Goal: Transaction & Acquisition: Book appointment/travel/reservation

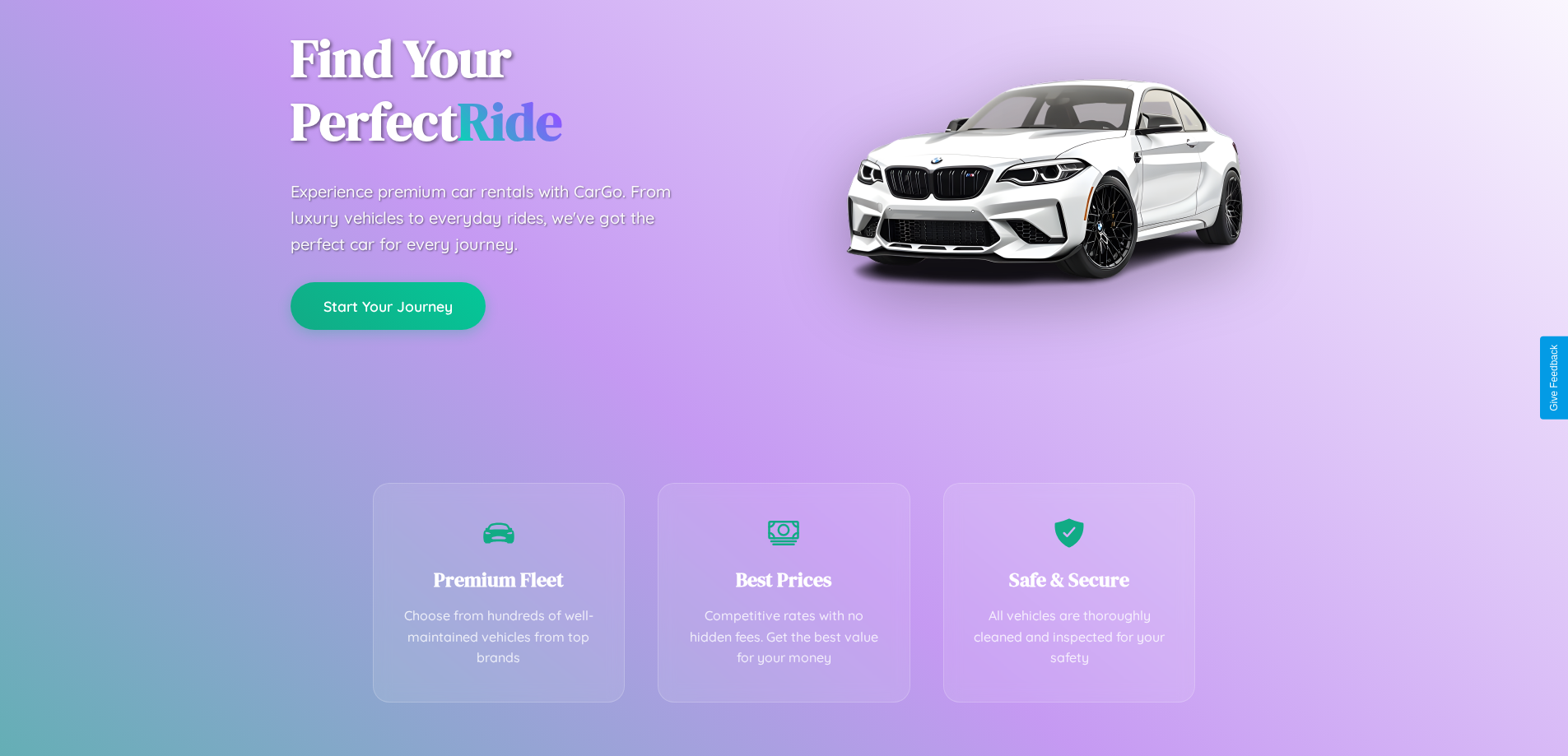
scroll to position [324, 0]
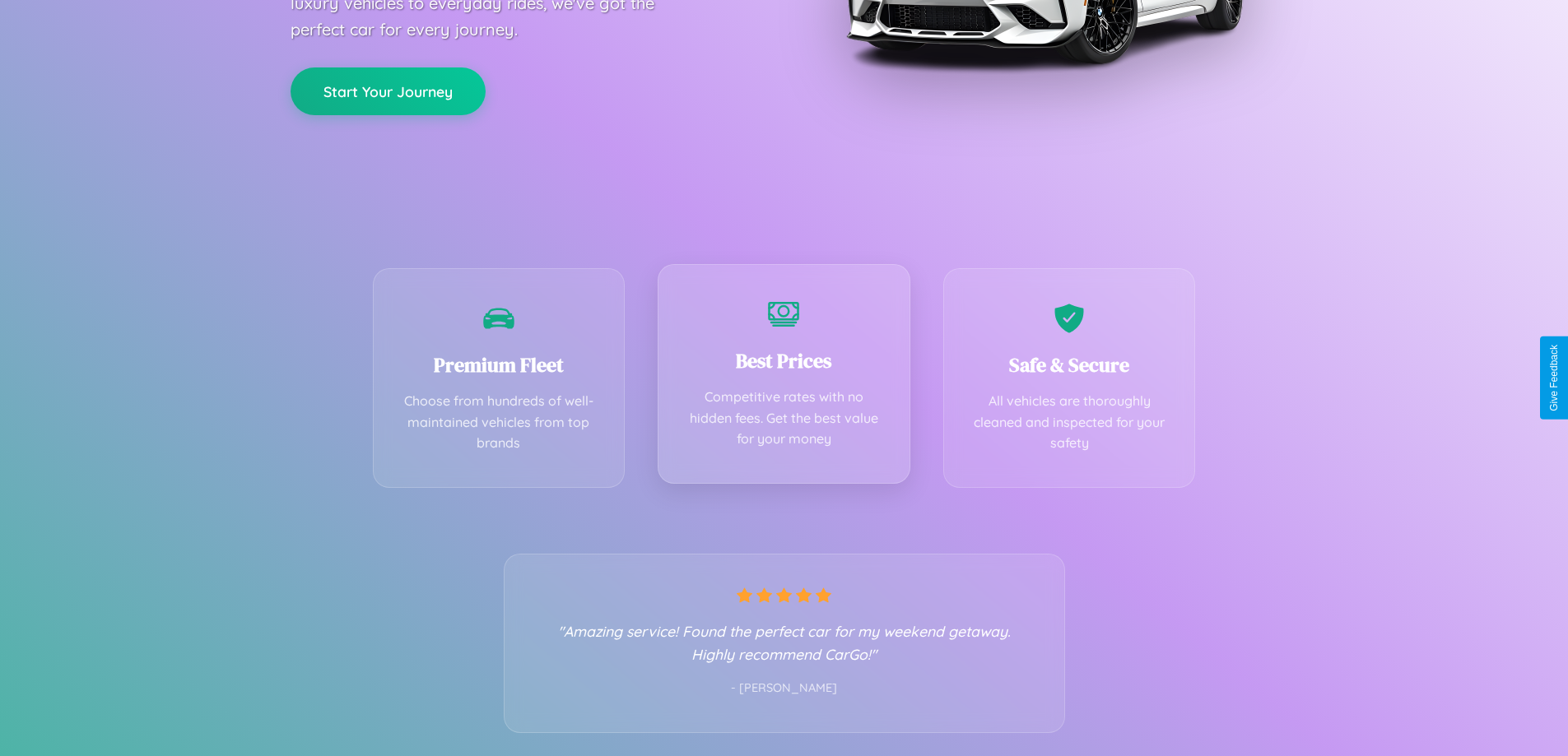
click at [784, 378] on div "Best Prices Competitive rates with no hidden fees. Get the best value for your …" at bounding box center [784, 375] width 253 height 220
click at [387, 90] on button "Start Your Journey" at bounding box center [388, 90] width 195 height 48
click at [387, 89] on button "Start Your Journey" at bounding box center [388, 90] width 195 height 48
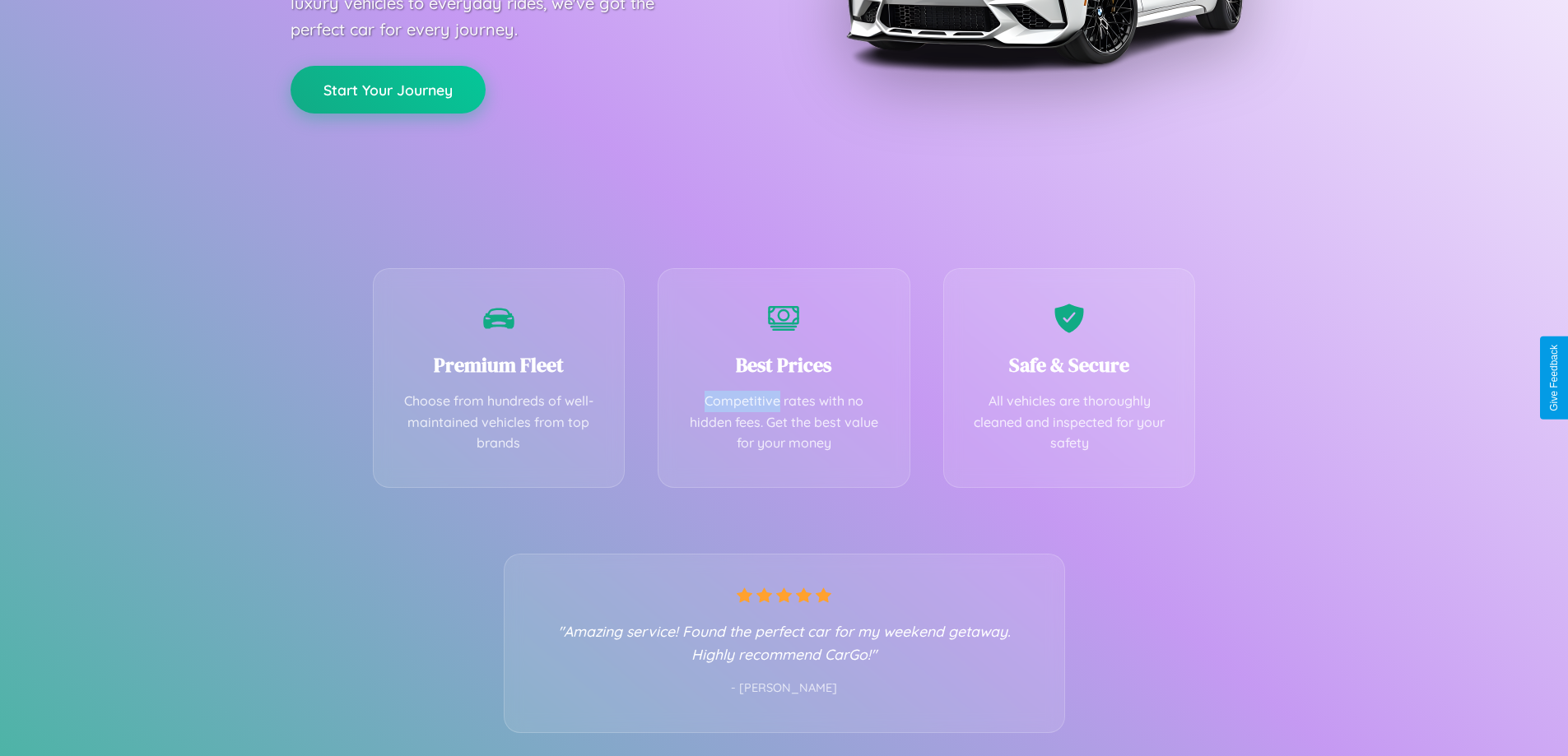
click at [387, 89] on button "Start Your Journey" at bounding box center [388, 90] width 195 height 48
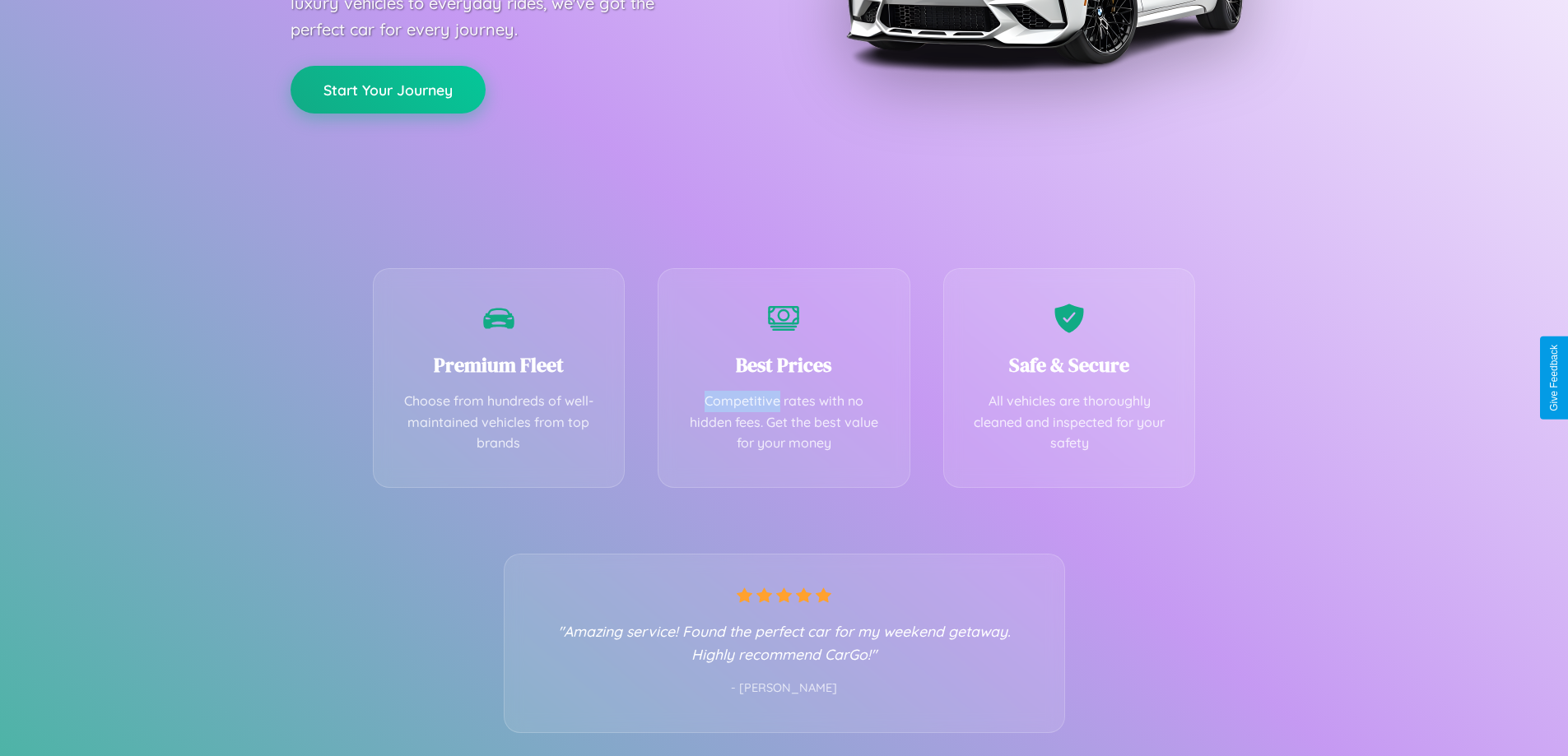
click at [387, 89] on button "Start Your Journey" at bounding box center [388, 90] width 195 height 48
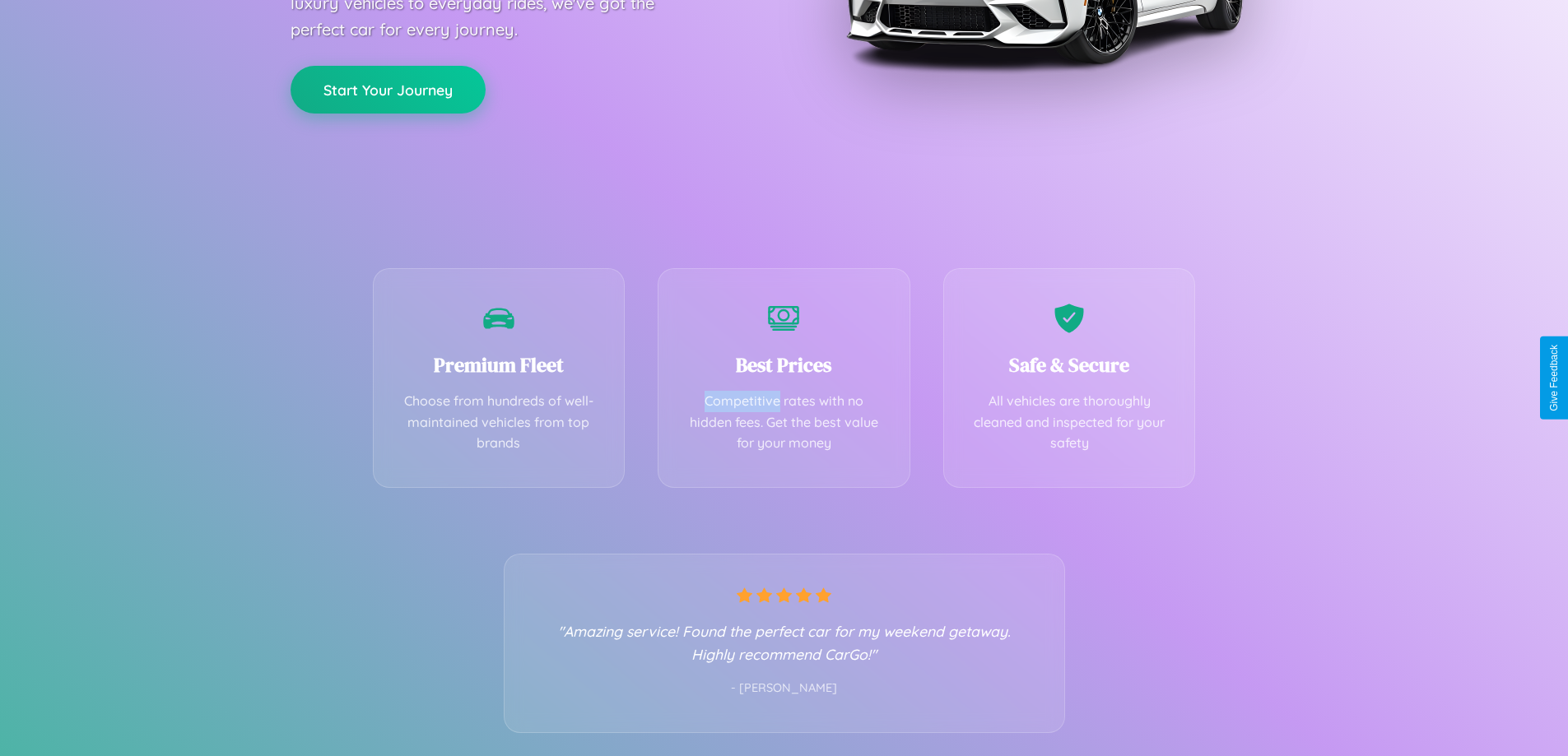
click at [387, 89] on button "Start Your Journey" at bounding box center [388, 90] width 195 height 48
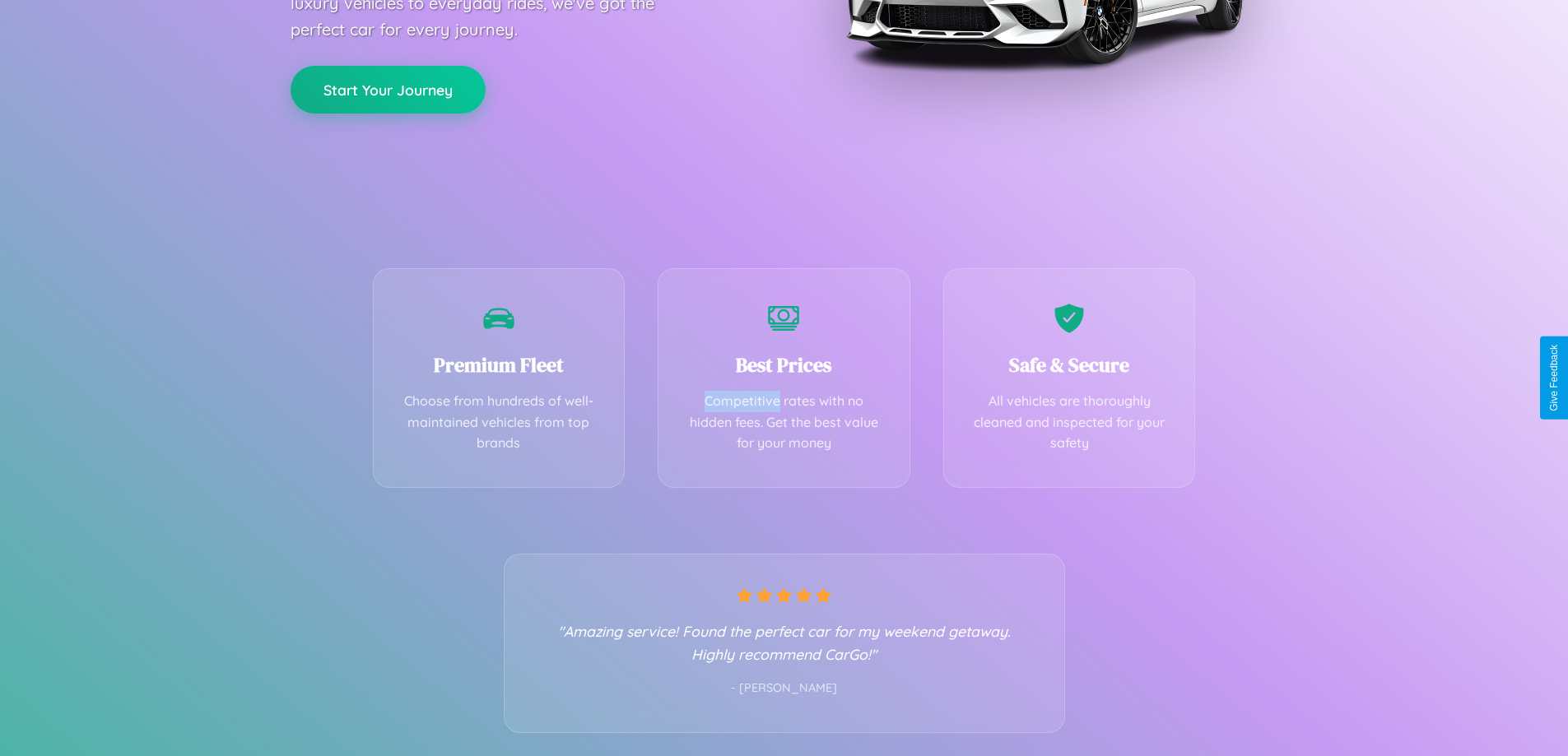
click at [387, 89] on button "Start Your Journey" at bounding box center [388, 90] width 195 height 48
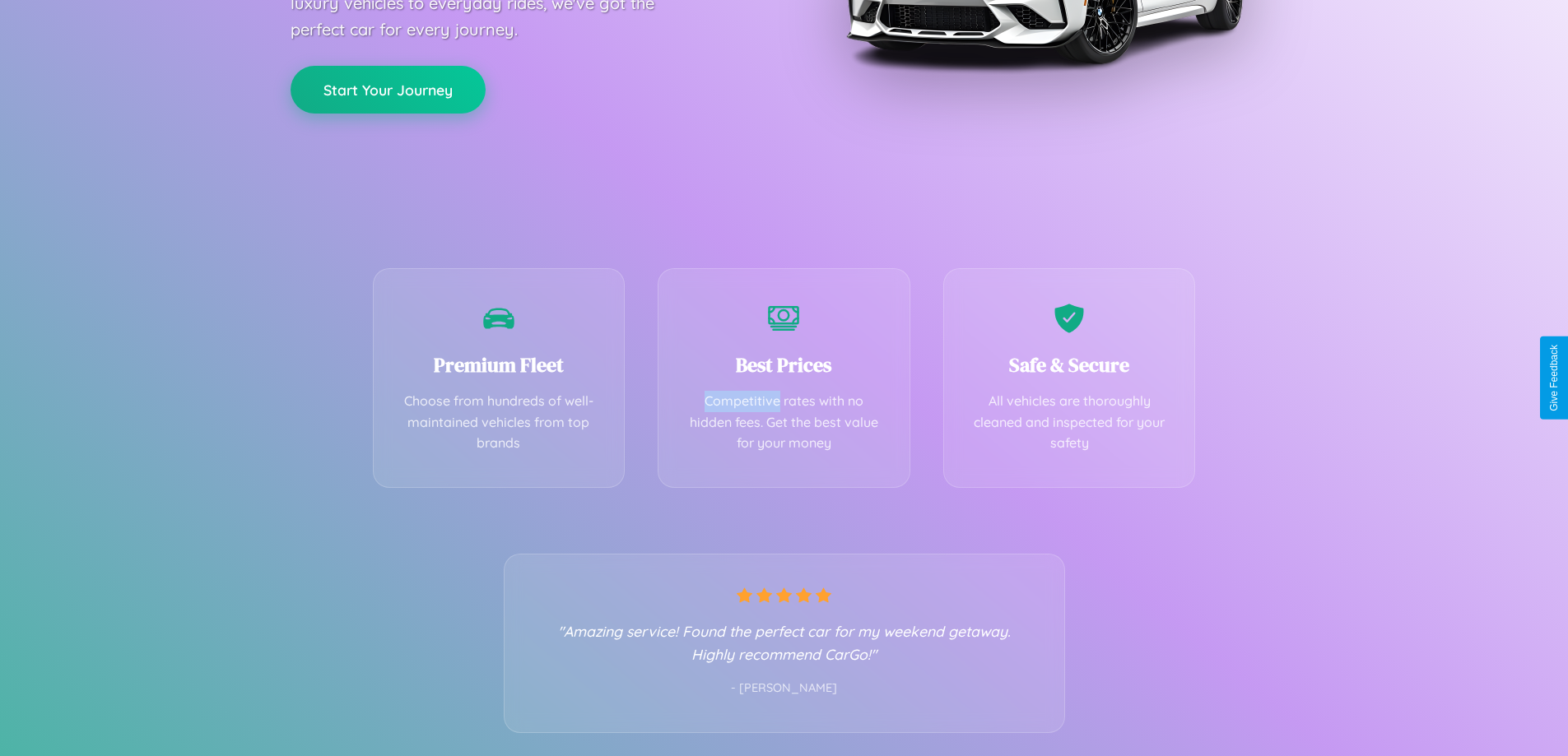
click at [387, 89] on button "Start Your Journey" at bounding box center [388, 90] width 195 height 48
